Goal: Task Accomplishment & Management: Manage account settings

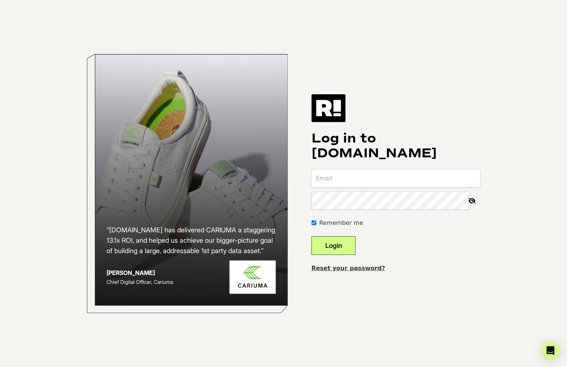
type input "polly@unboundbabes.com"
click at [340, 247] on button "Login" at bounding box center [334, 246] width 44 height 19
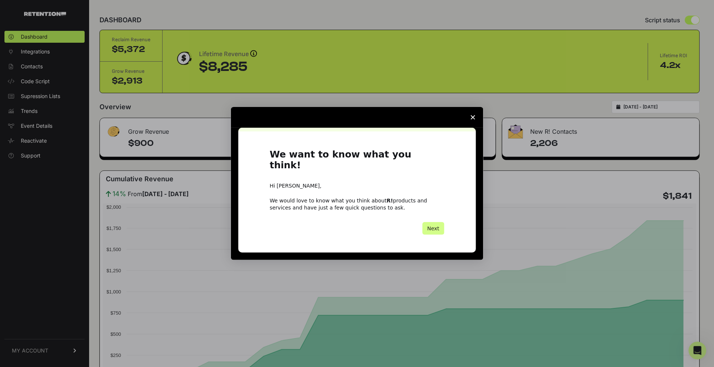
click at [471, 120] on icon "Close survey" at bounding box center [473, 117] width 4 height 4
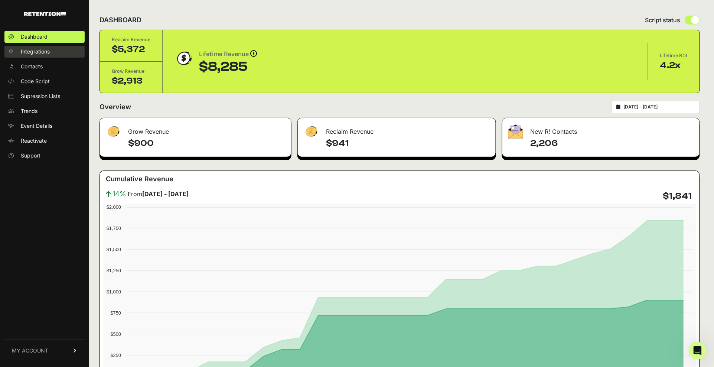
click at [44, 55] on span "Integrations" at bounding box center [35, 51] width 29 height 7
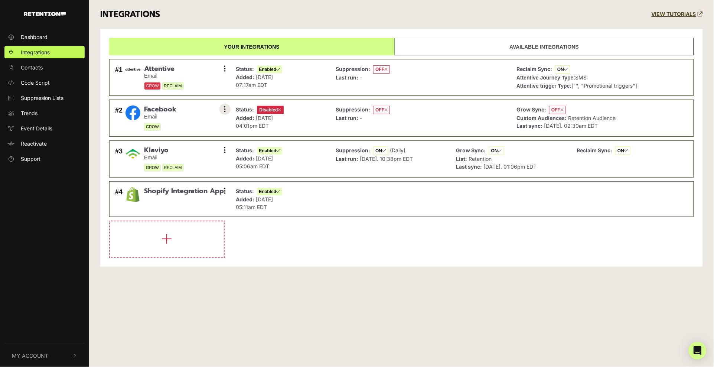
click at [229, 106] on button at bounding box center [224, 109] width 11 height 11
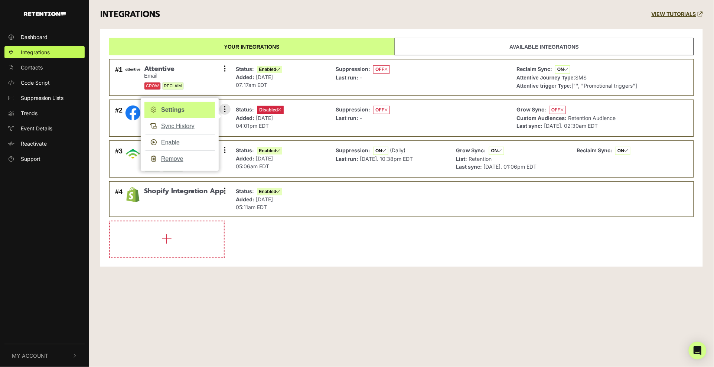
click at [182, 111] on link "Settings" at bounding box center [179, 110] width 71 height 16
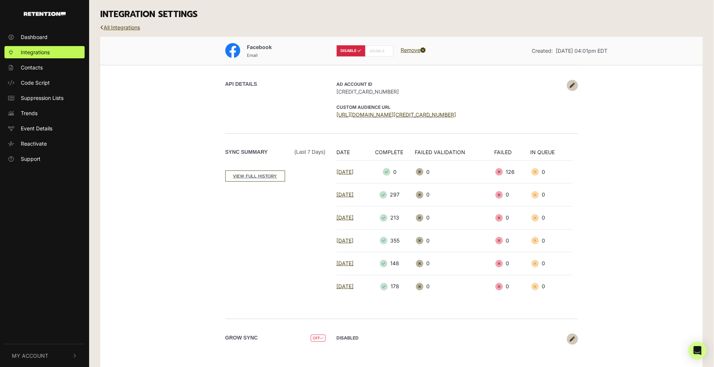
click at [570, 86] on icon at bounding box center [572, 85] width 5 height 5
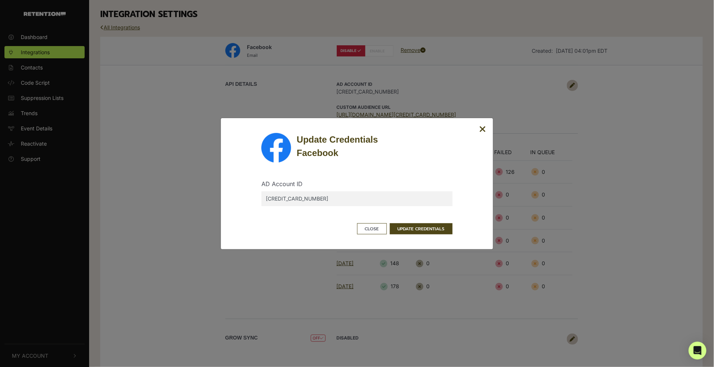
click at [481, 129] on icon "Close" at bounding box center [483, 129] width 7 height 9
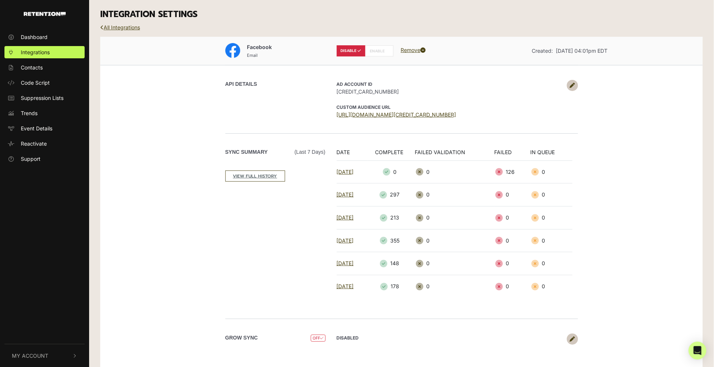
click at [572, 86] on icon at bounding box center [572, 85] width 5 height 5
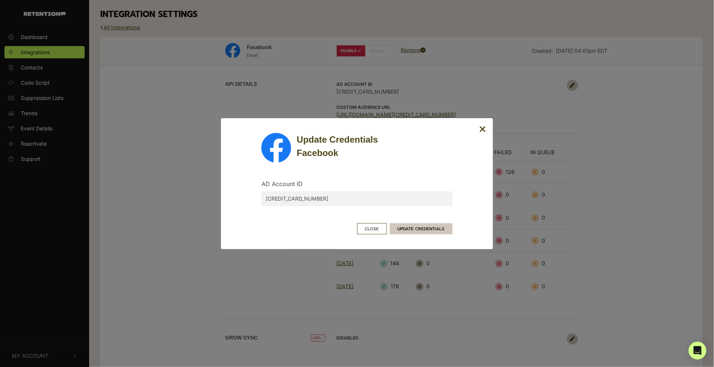
click at [413, 227] on button "UPDATE CREDENTIALS" at bounding box center [421, 228] width 63 height 11
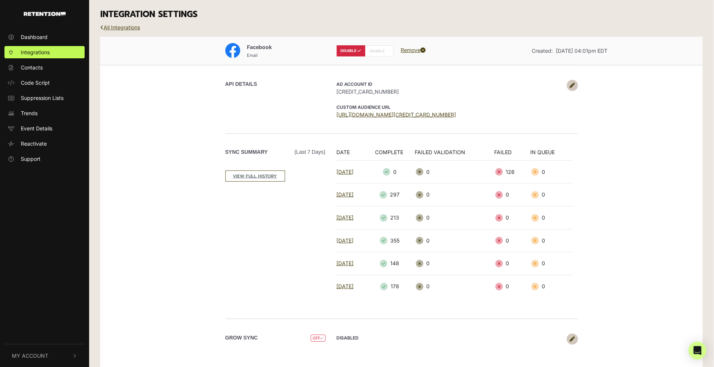
click at [632, 148] on div "Facebook Email DISABLE ENABLE Remove Created: [DATE] 04:01pm EDT API DETAILS AD…" at bounding box center [401, 203] width 603 height 332
click at [378, 54] on label "ENABLE" at bounding box center [379, 50] width 29 height 11
click at [380, 51] on label "ENABLE" at bounding box center [379, 50] width 29 height 11
radio input "false"
radio input "true"
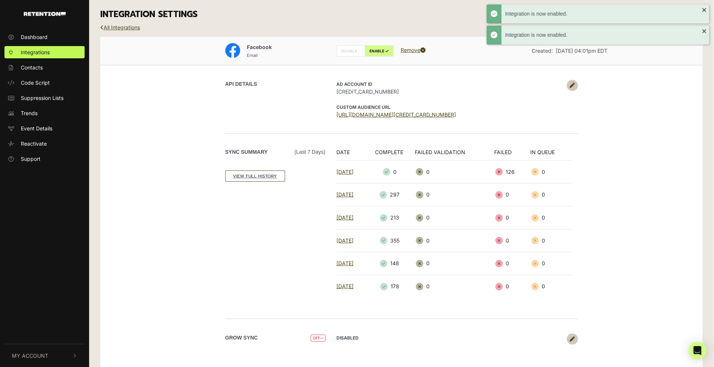
click at [570, 85] on icon at bounding box center [572, 85] width 5 height 5
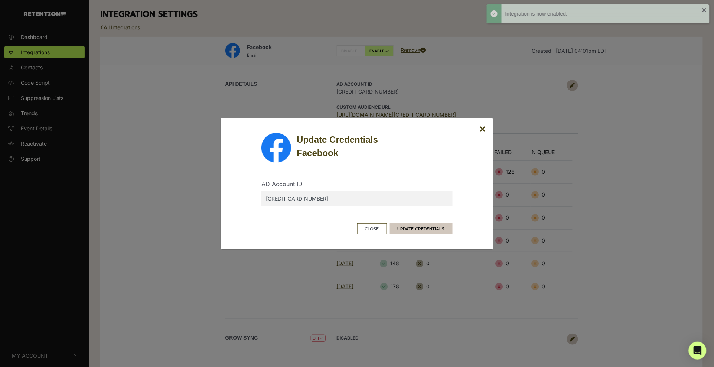
click at [419, 228] on button "UPDATE CREDENTIALS" at bounding box center [421, 228] width 63 height 11
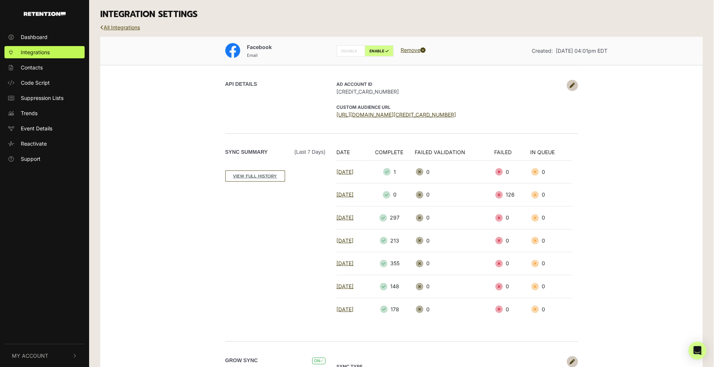
click at [107, 27] on link "All Integrations" at bounding box center [120, 27] width 40 height 6
